Goal: Transaction & Acquisition: Register for event/course

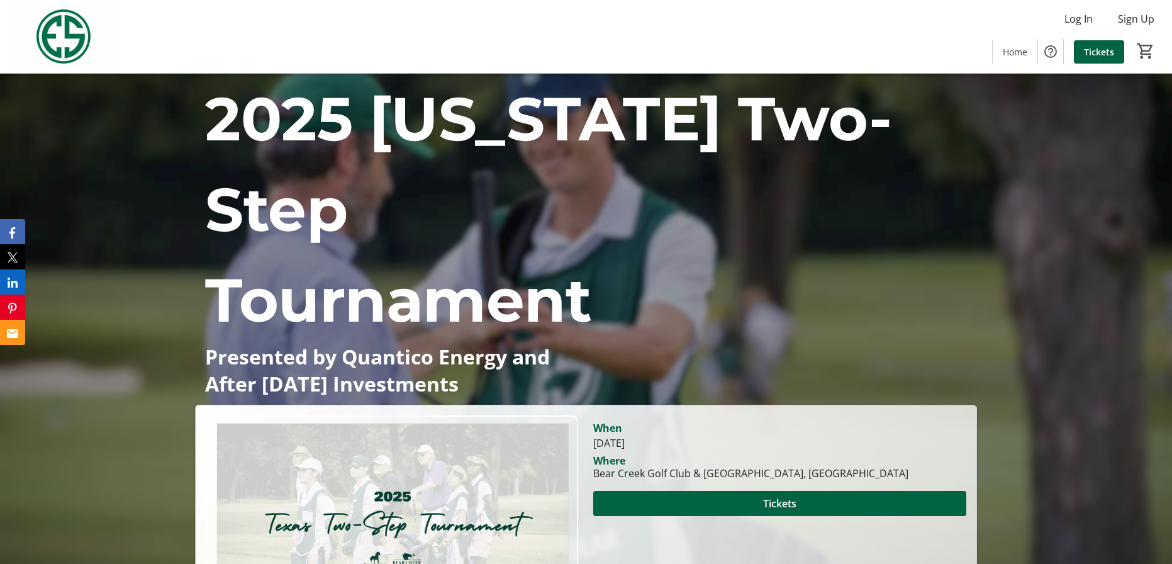
scroll to position [189, 0]
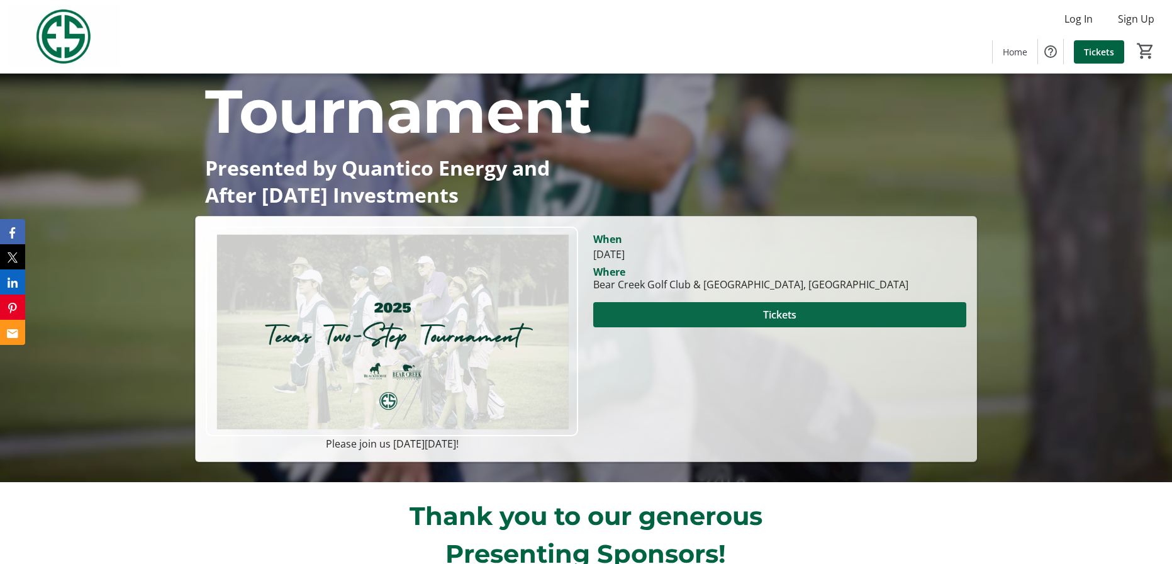
click at [794, 307] on span "Tickets" at bounding box center [779, 314] width 33 height 15
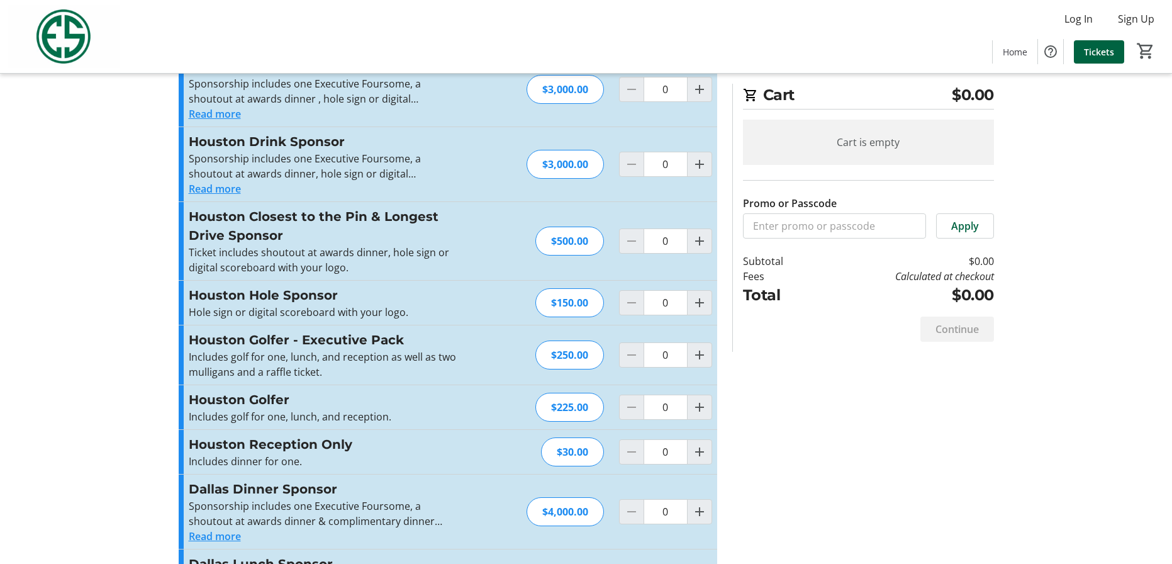
scroll to position [189, 0]
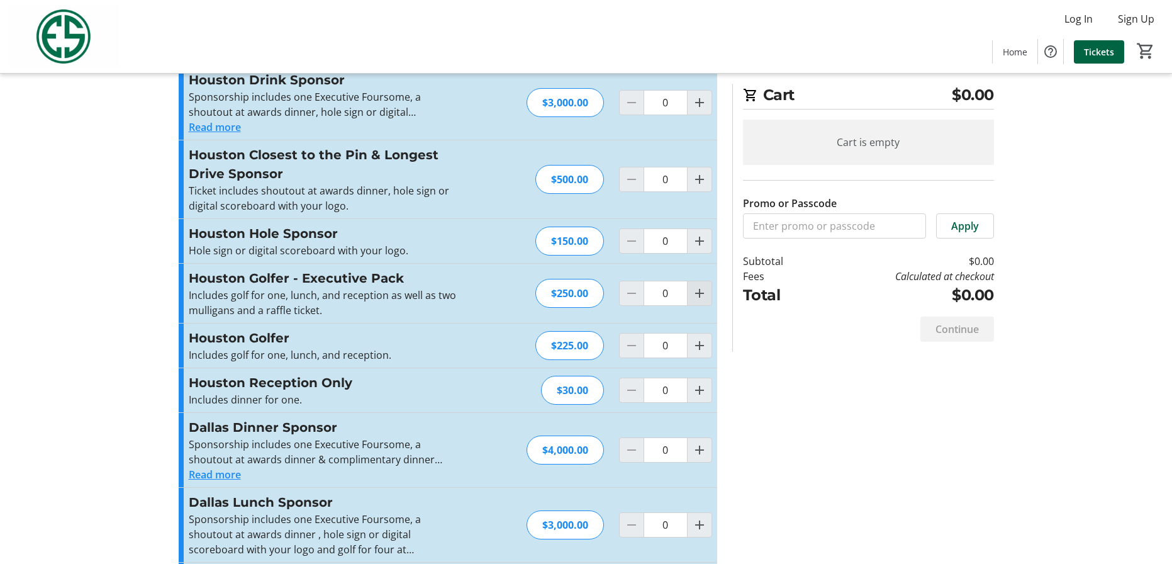
click at [701, 292] on mat-icon "Increment by one" at bounding box center [699, 293] width 15 height 15
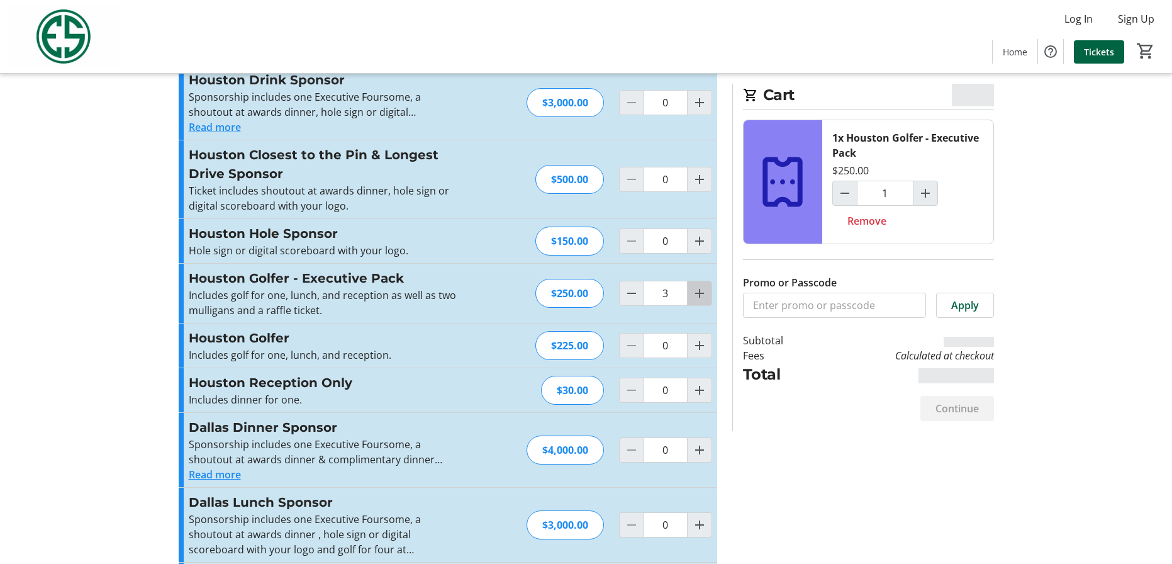
click at [701, 292] on mat-icon "Increment by one" at bounding box center [699, 293] width 15 height 15
type input "4"
